Goal: Information Seeking & Learning: Learn about a topic

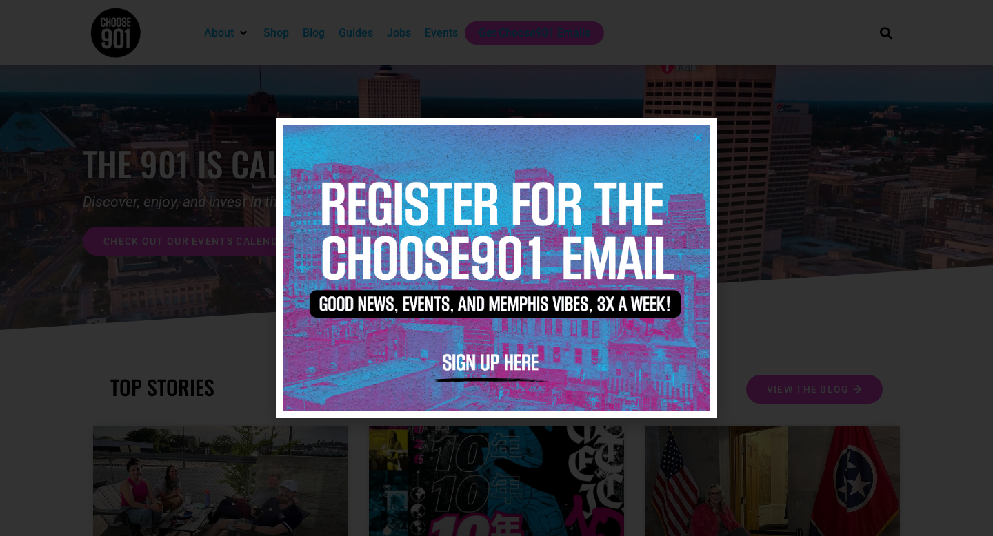
click at [698, 137] on icon "Close" at bounding box center [698, 137] width 10 height 10
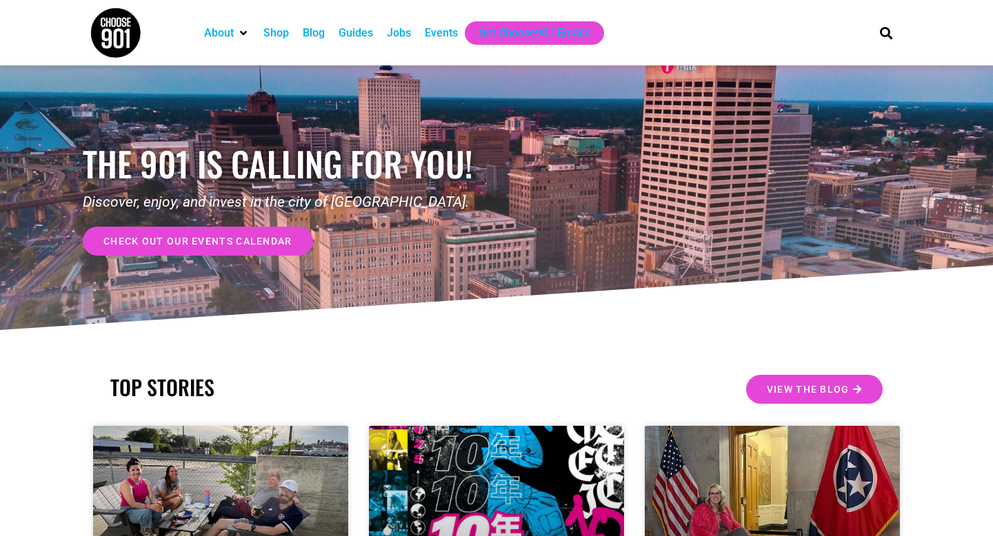
click at [235, 274] on div "the 901 is calling for you! Discover, enjoy, and invest in the city of Memphis.…" at bounding box center [290, 200] width 414 height 196
click at [236, 220] on div "check out our events calendar" at bounding box center [290, 237] width 414 height 38
click at [236, 243] on span "check out our events calendar" at bounding box center [197, 241] width 189 height 10
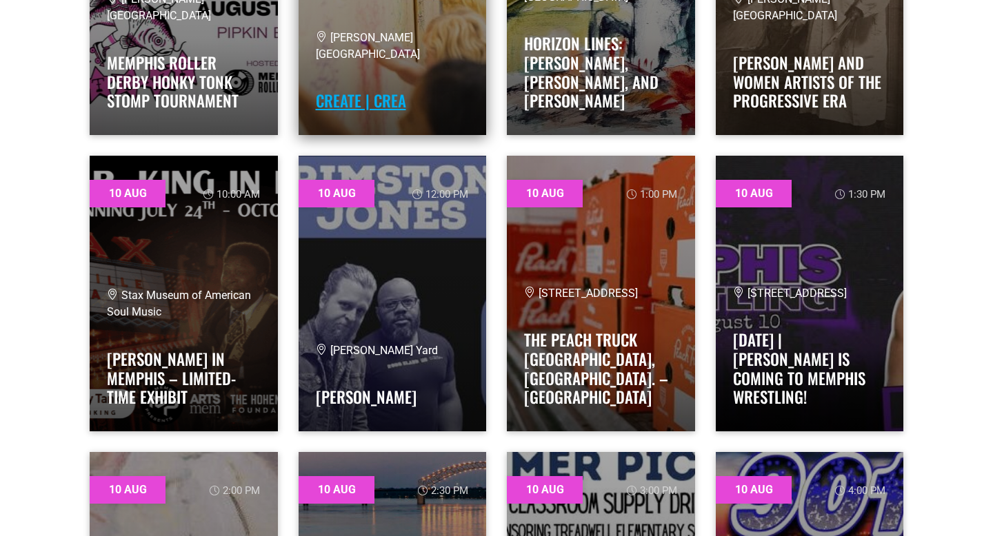
scroll to position [1008, 0]
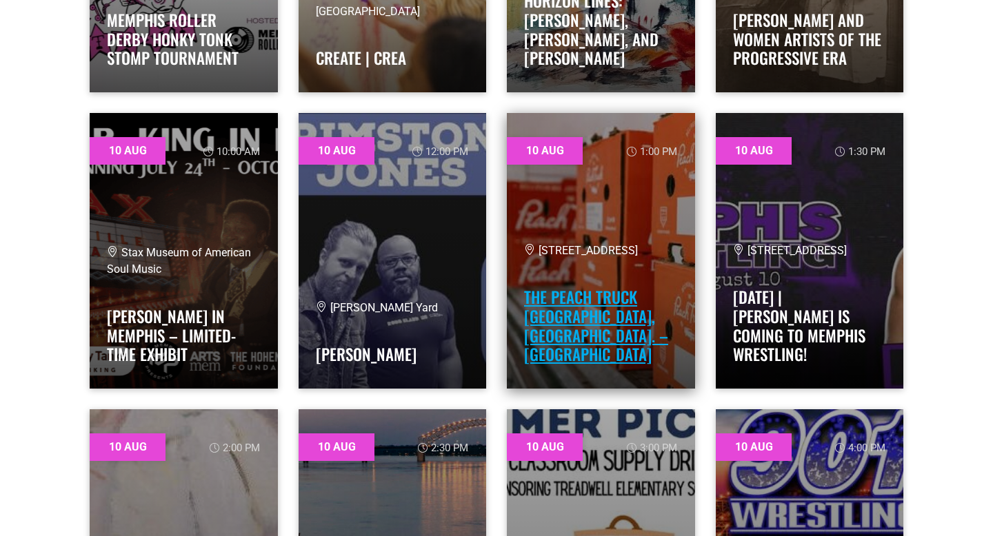
click at [567, 321] on link "The Peach Truck [GEOGRAPHIC_DATA], [GEOGRAPHIC_DATA]. – [GEOGRAPHIC_DATA]" at bounding box center [596, 325] width 144 height 81
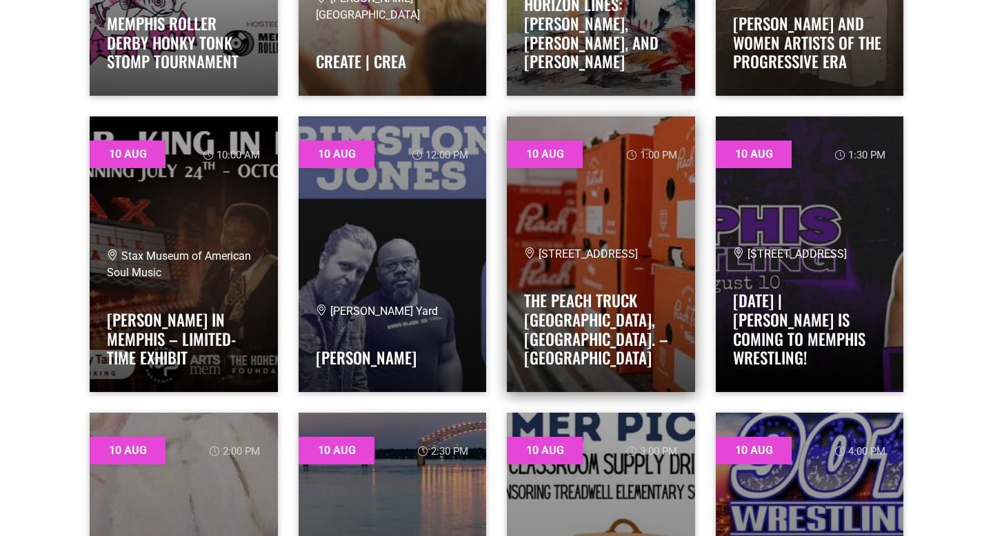
scroll to position [1008, 0]
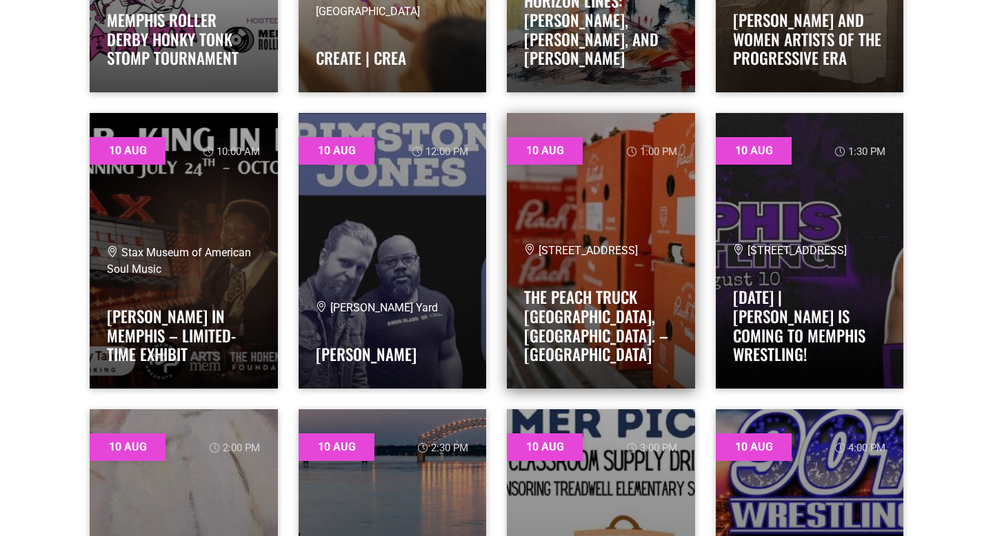
click at [576, 257] on span "[STREET_ADDRESS]" at bounding box center [581, 250] width 114 height 13
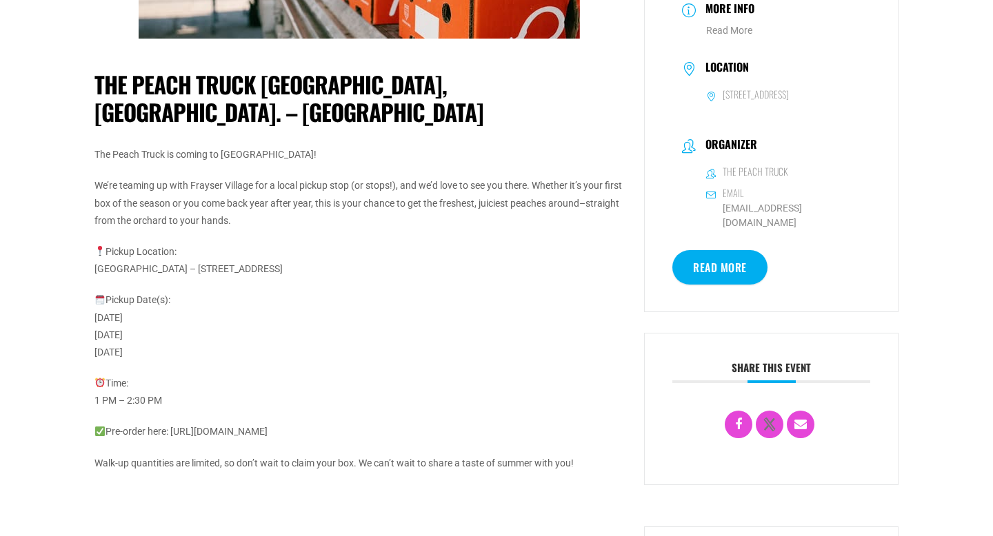
scroll to position [259, 0]
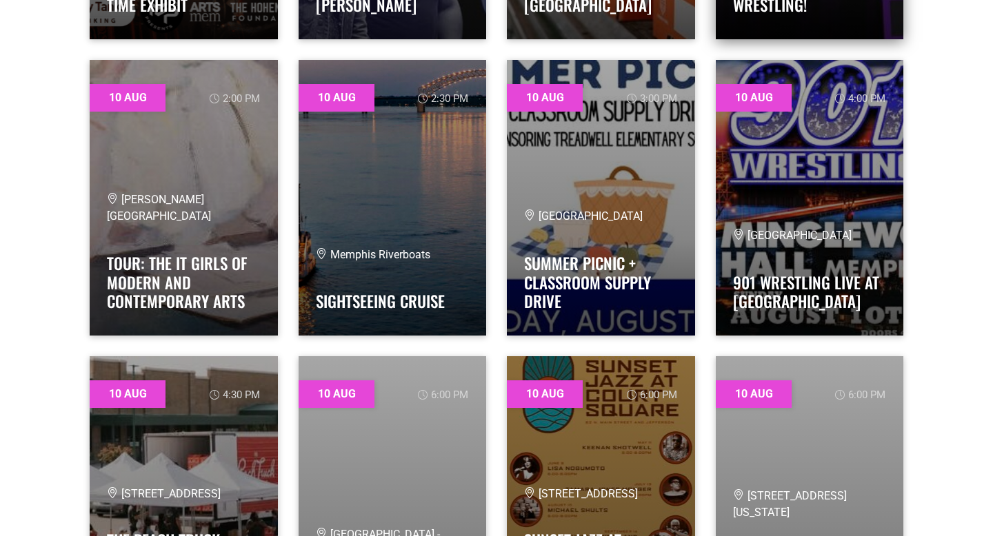
scroll to position [1359, 0]
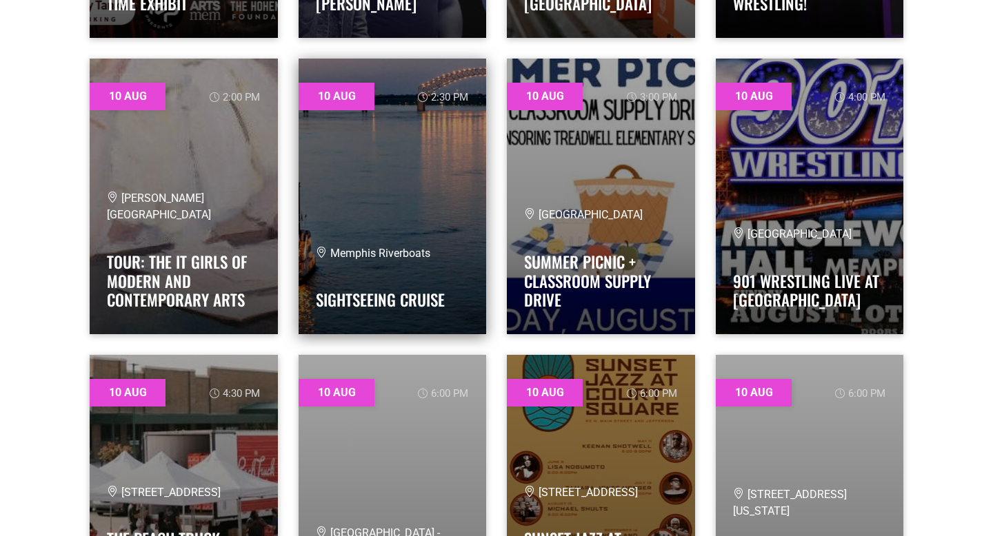
click at [416, 283] on h4 "Sightseeing Cruise" at bounding box center [393, 297] width 154 height 28
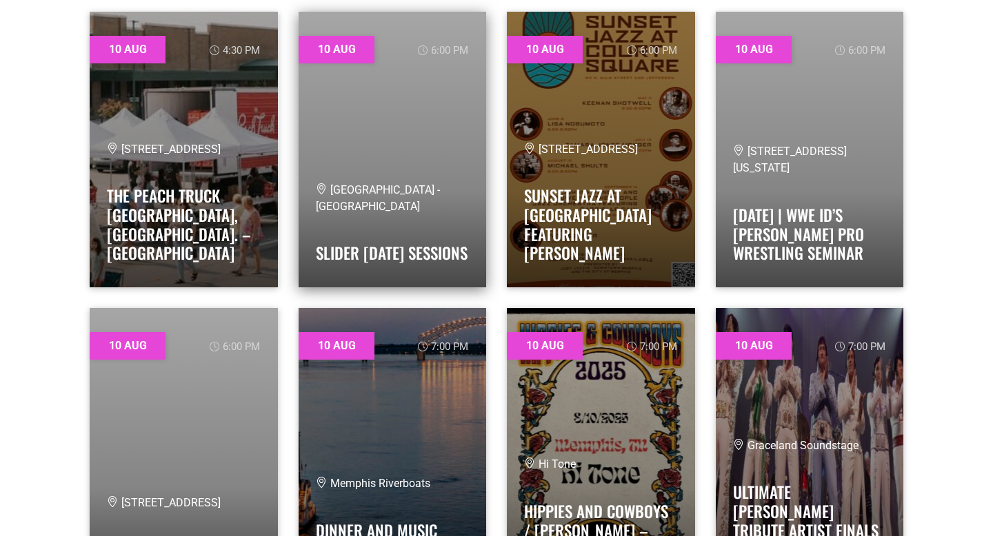
scroll to position [1701, 0]
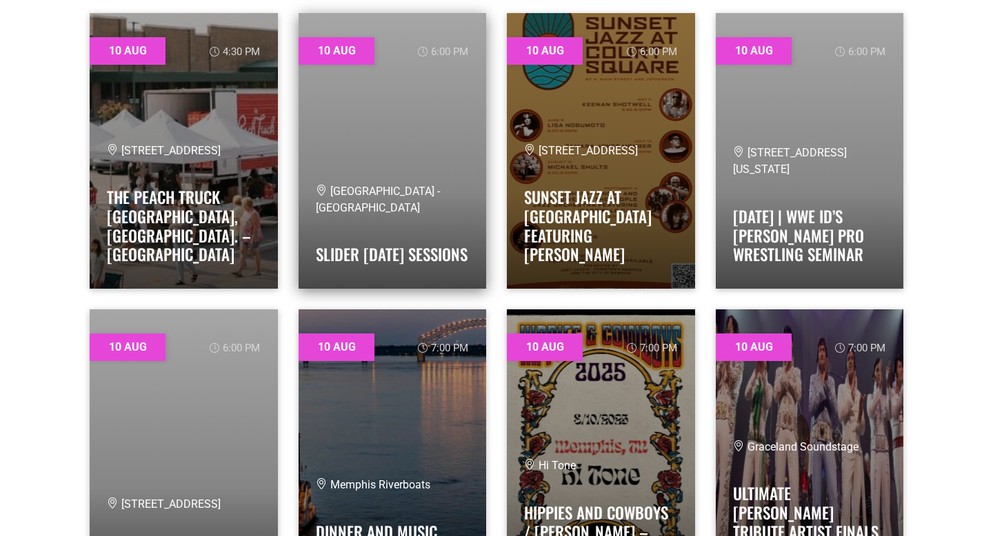
click at [363, 153] on link at bounding box center [393, 151] width 188 height 276
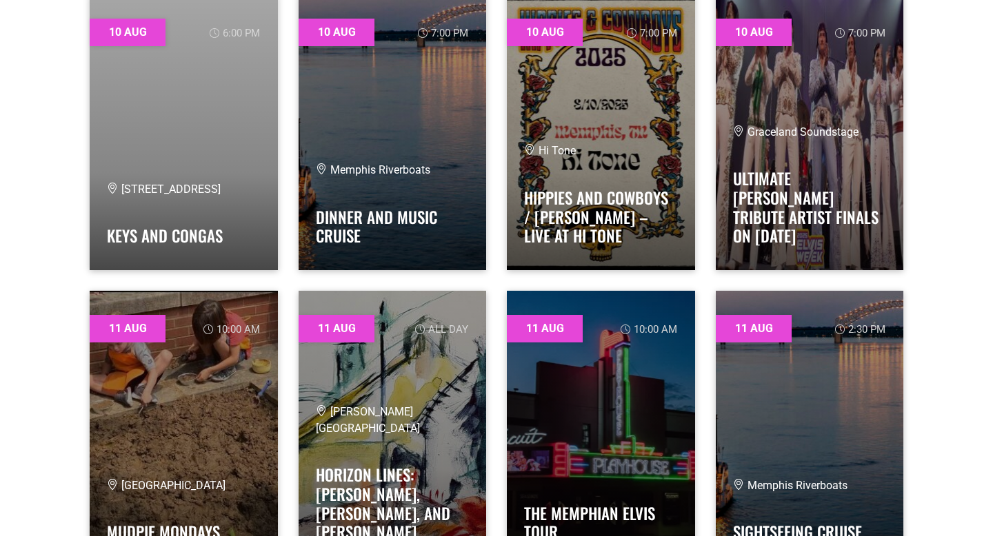
scroll to position [2017, 0]
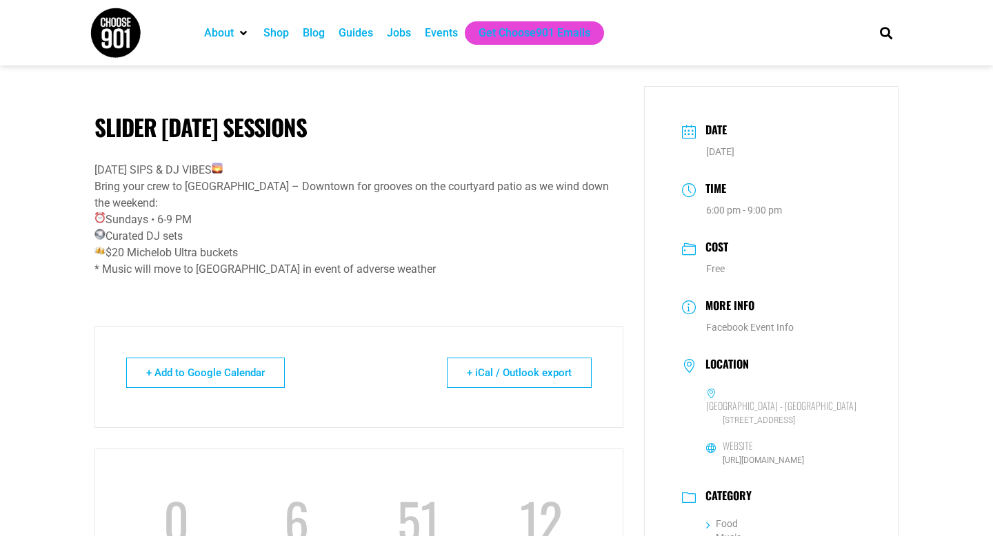
click at [203, 248] on div "Sundays • 6-9 PM Curated DJ sets $20 Michelob Ultra buckets" at bounding box center [358, 237] width 529 height 50
click at [225, 265] on div "* Music will move to Main Bar in event of adverse weather" at bounding box center [358, 269] width 529 height 17
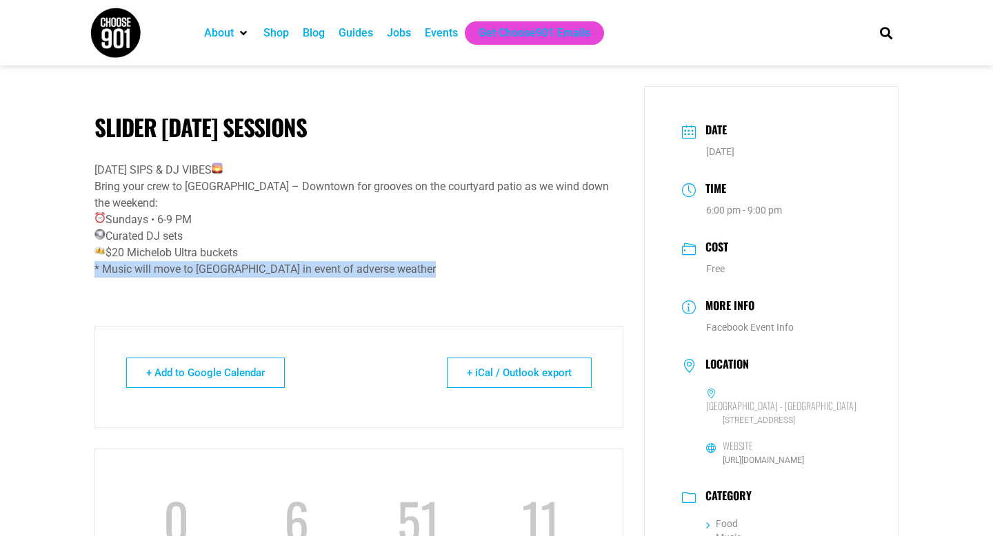
click at [225, 265] on div "* Music will move to Main Bar in event of adverse weather" at bounding box center [358, 269] width 529 height 17
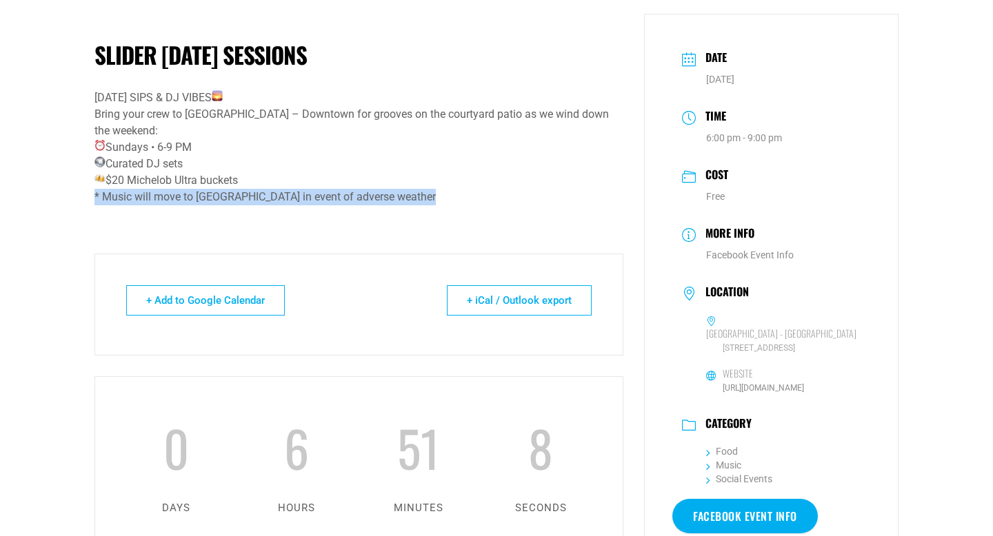
scroll to position [70, 0]
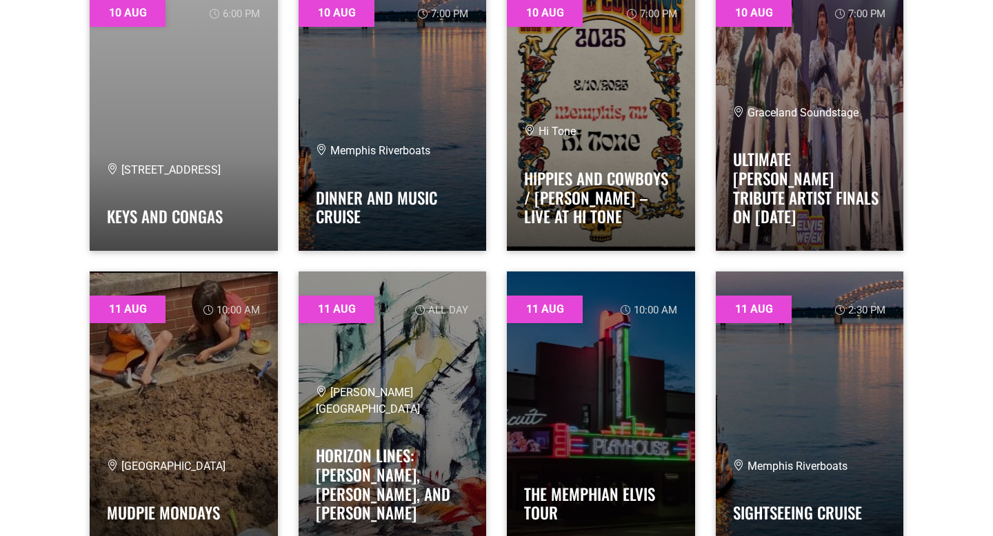
scroll to position [2037, 0]
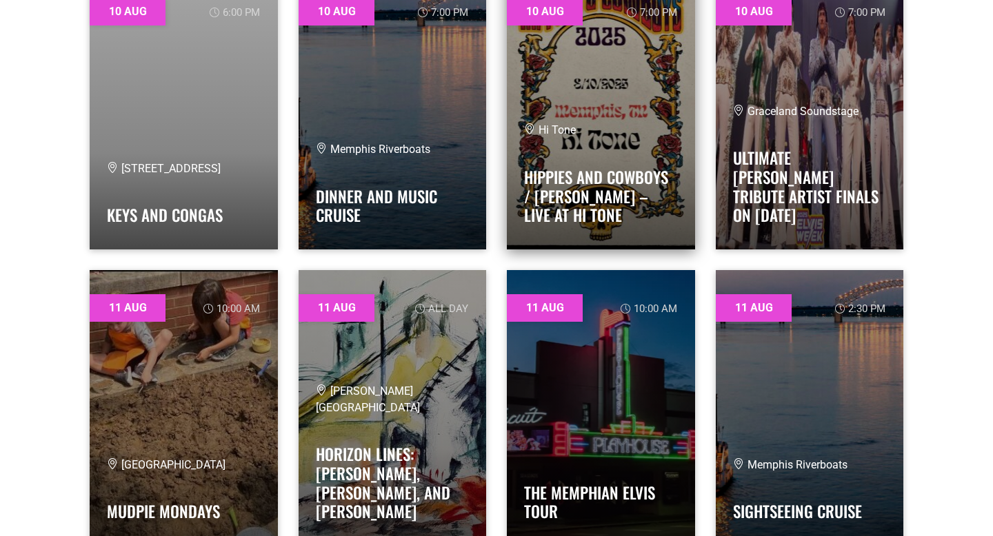
click at [574, 159] on div "Hi Tone Hippies and Cowboys / Otis – Live at Hi Tone" at bounding box center [601, 177] width 154 height 110
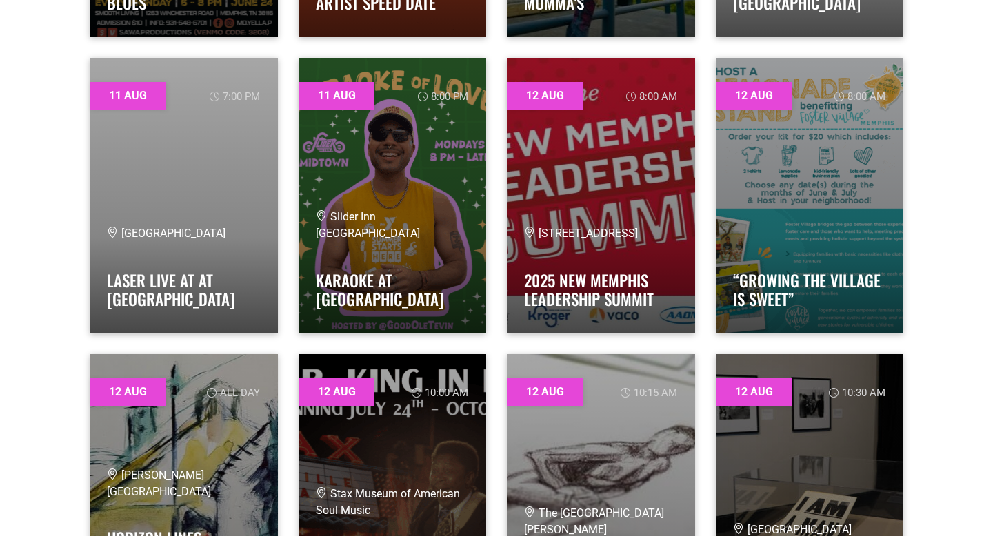
scroll to position [2840, 0]
